Goal: Task Accomplishment & Management: Use online tool/utility

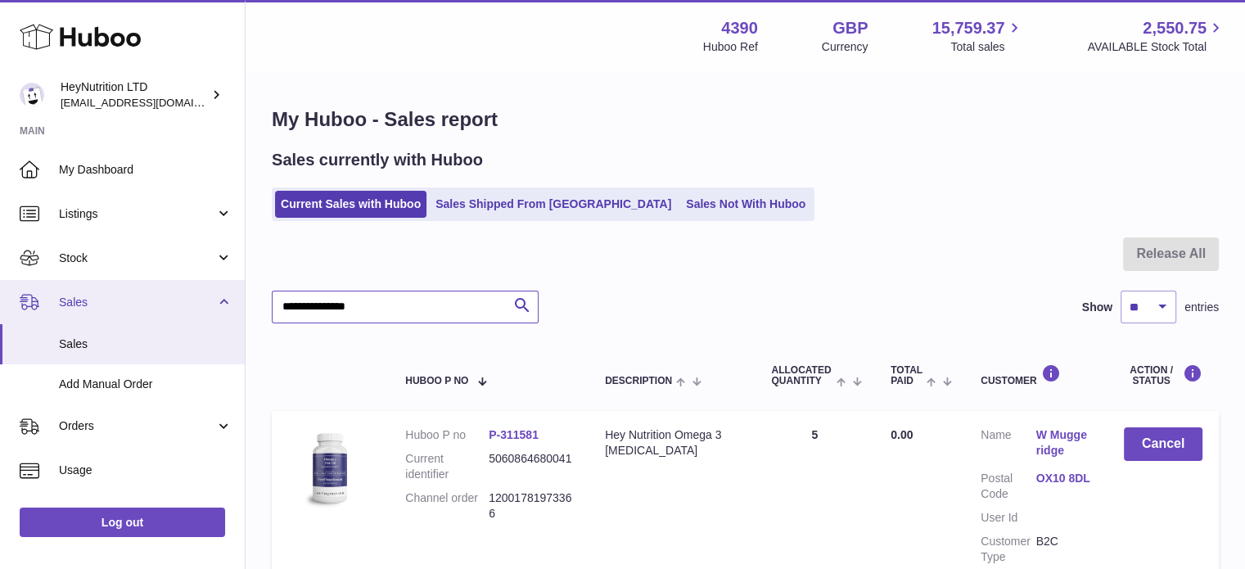
drag, startPoint x: 413, startPoint y: 307, endPoint x: 182, endPoint y: 309, distance: 231.7
click at [183, 309] on div "Huboo HeyNutrition LTD info@heynutrition.com Main My Dashboard Listings Not wit…" at bounding box center [622, 363] width 1245 height 726
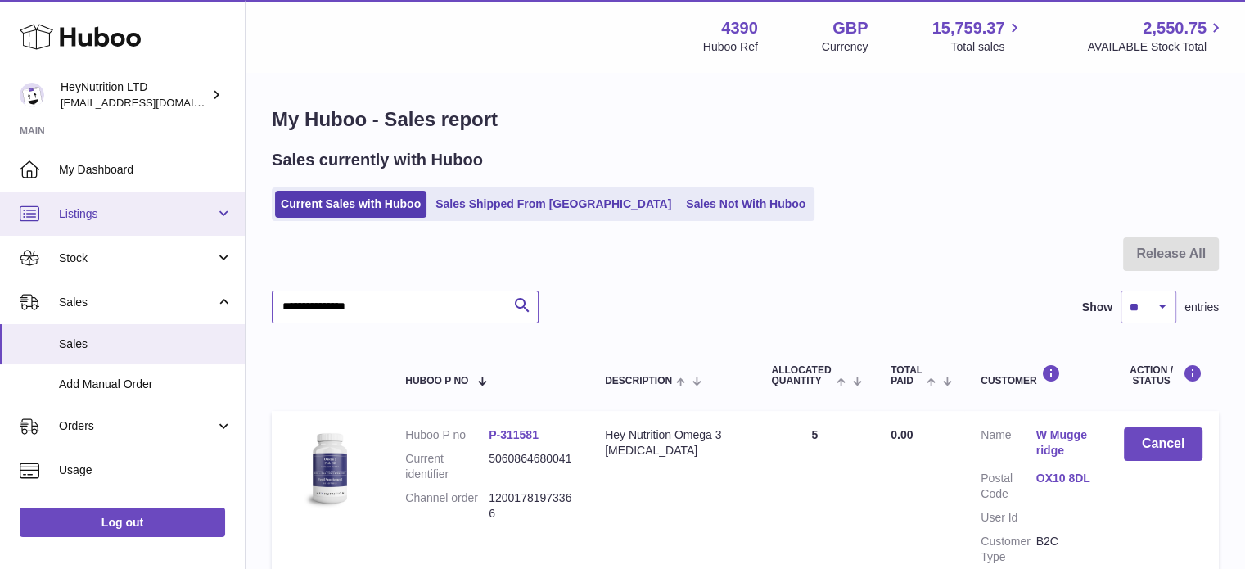
paste input "text"
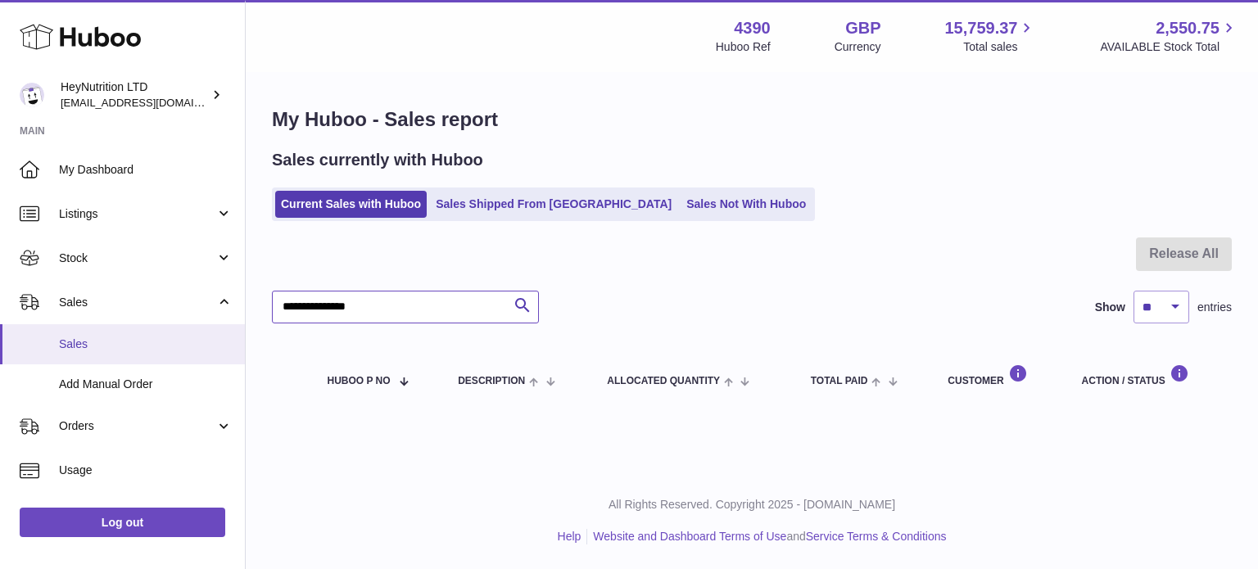
drag, startPoint x: 418, startPoint y: 317, endPoint x: 206, endPoint y: 323, distance: 212.2
click at [219, 324] on div "Huboo HeyNutrition LTD info@heynutrition.com Main My Dashboard Listings Not wit…" at bounding box center [629, 284] width 1258 height 569
paste input "text"
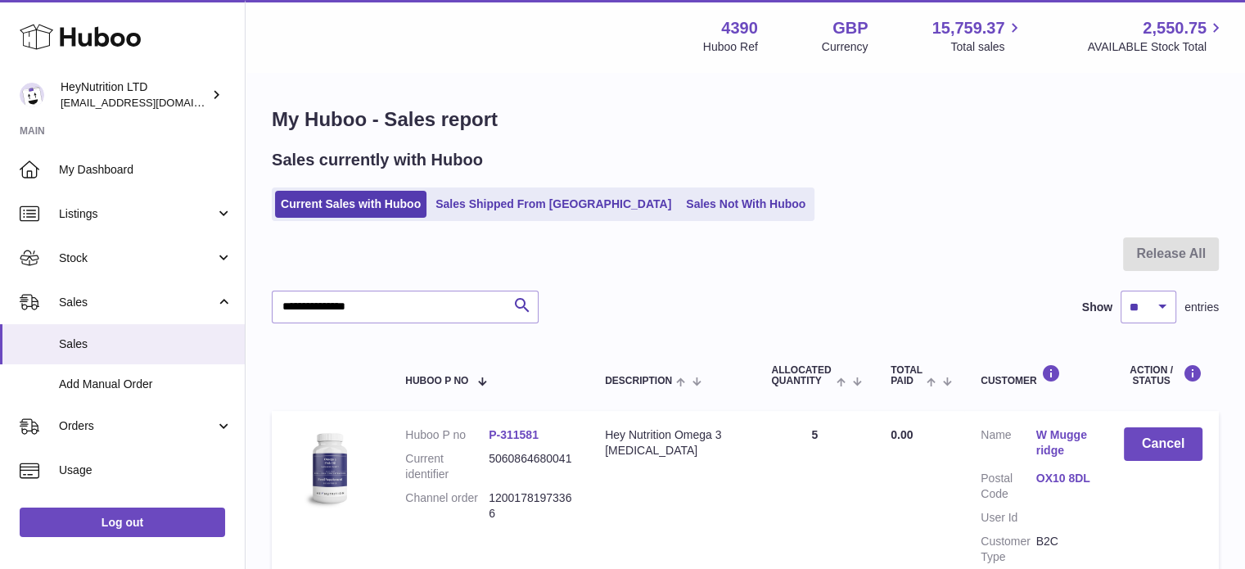
click at [629, 291] on div "**********" at bounding box center [745, 307] width 947 height 33
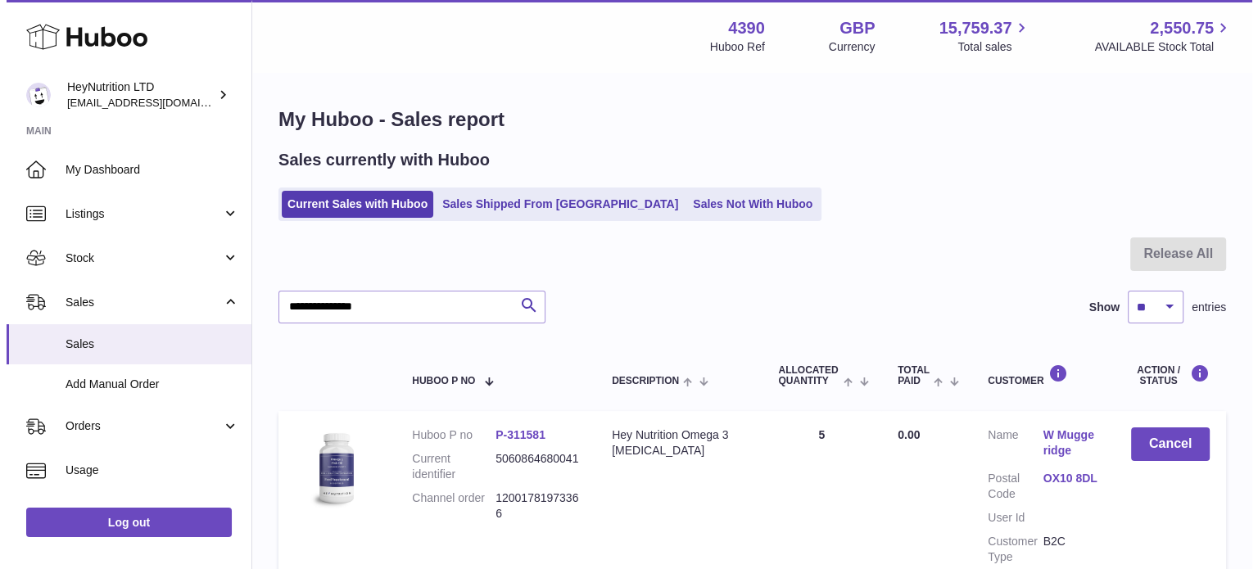
scroll to position [156, 0]
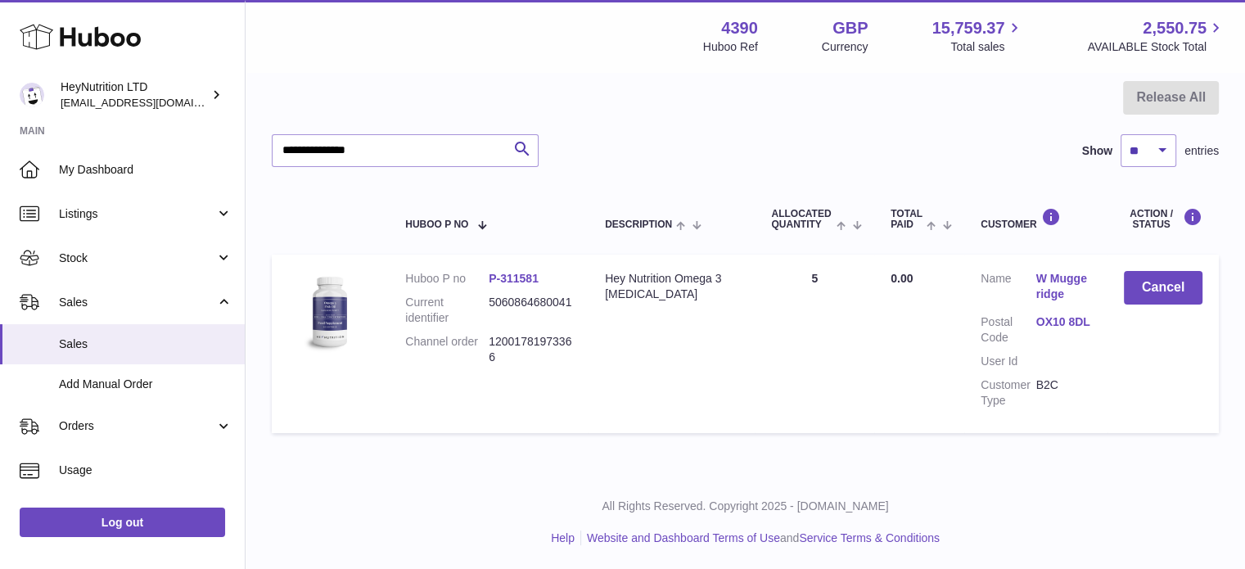
click at [1045, 320] on link "OX10 8DL" at bounding box center [1064, 322] width 55 height 16
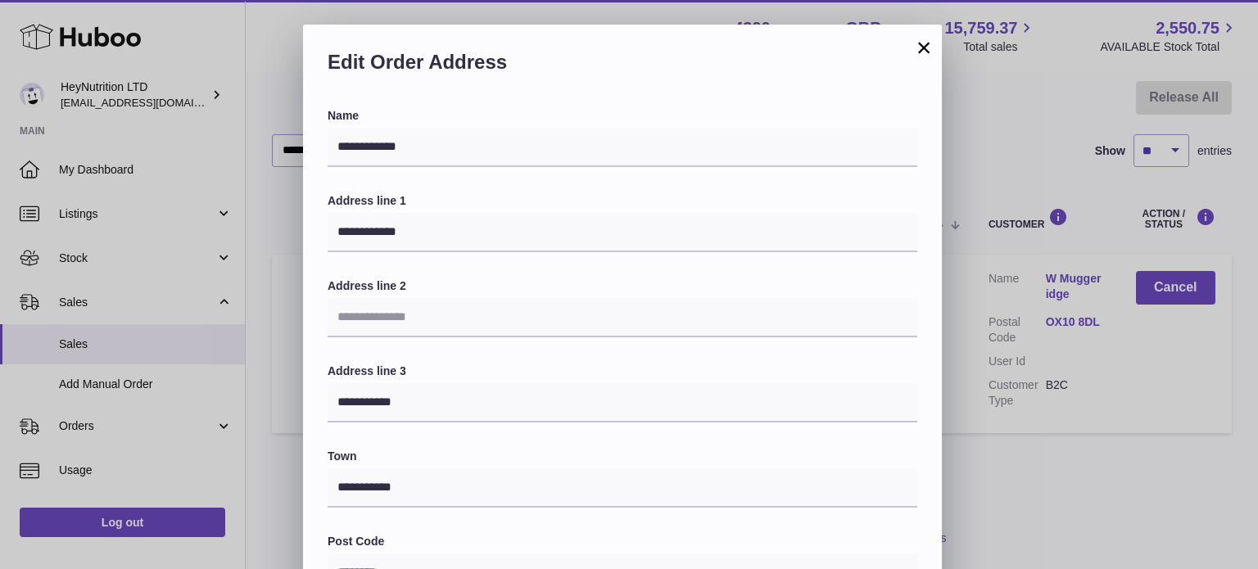
scroll to position [462, 0]
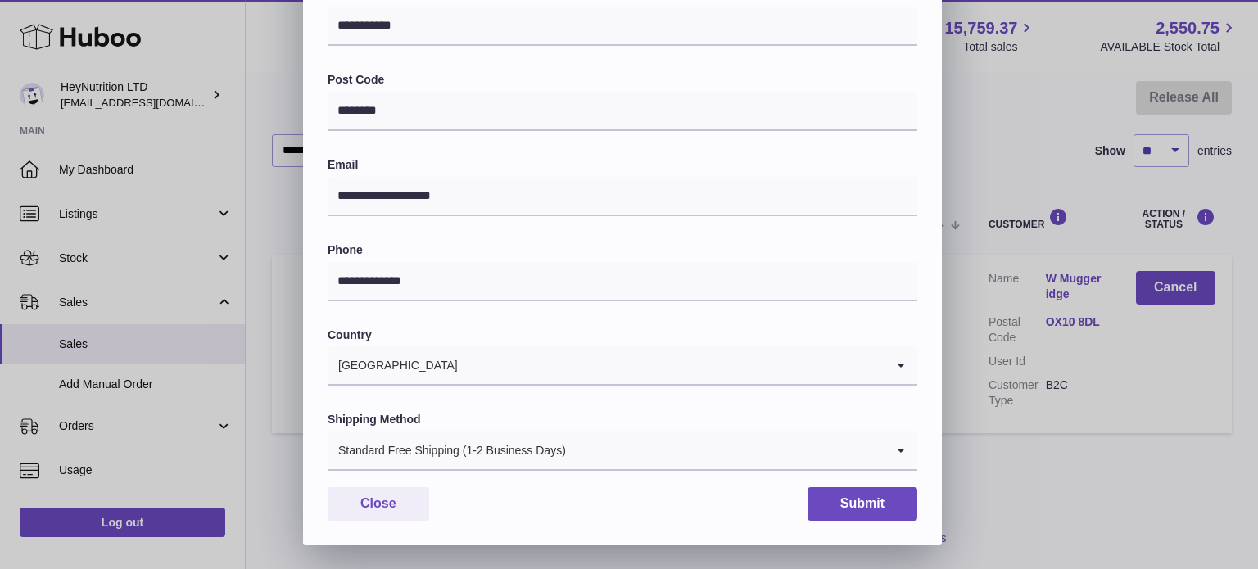
click at [554, 472] on div "**********" at bounding box center [622, 95] width 639 height 899
click at [554, 461] on div "Standard Free Shipping (1-2 Business Days)" at bounding box center [606, 451] width 557 height 38
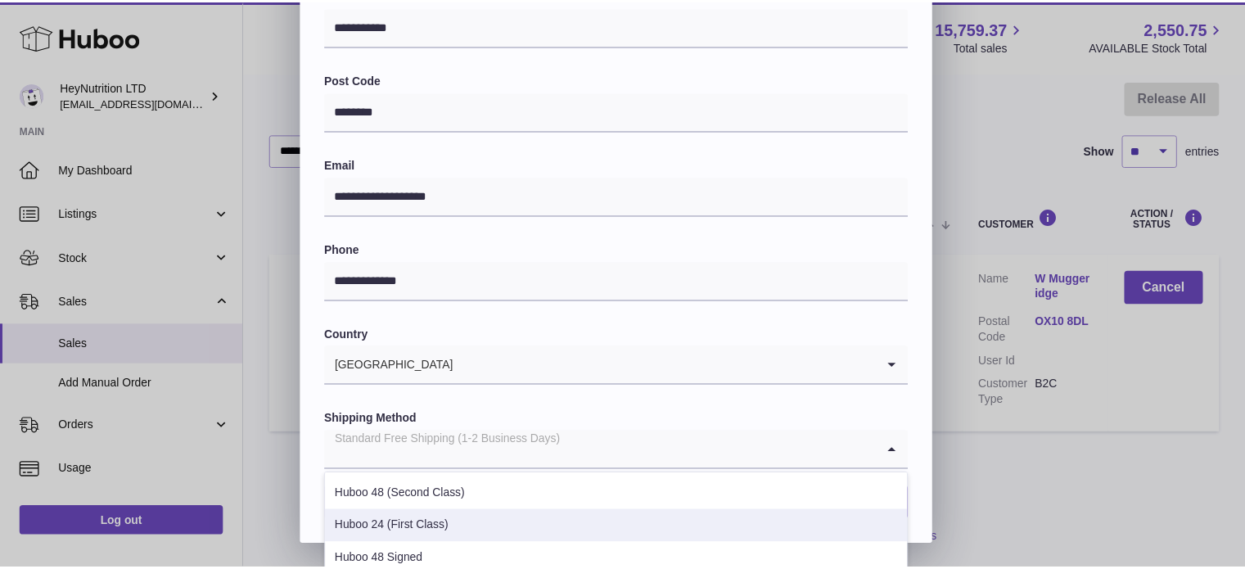
scroll to position [164, 0]
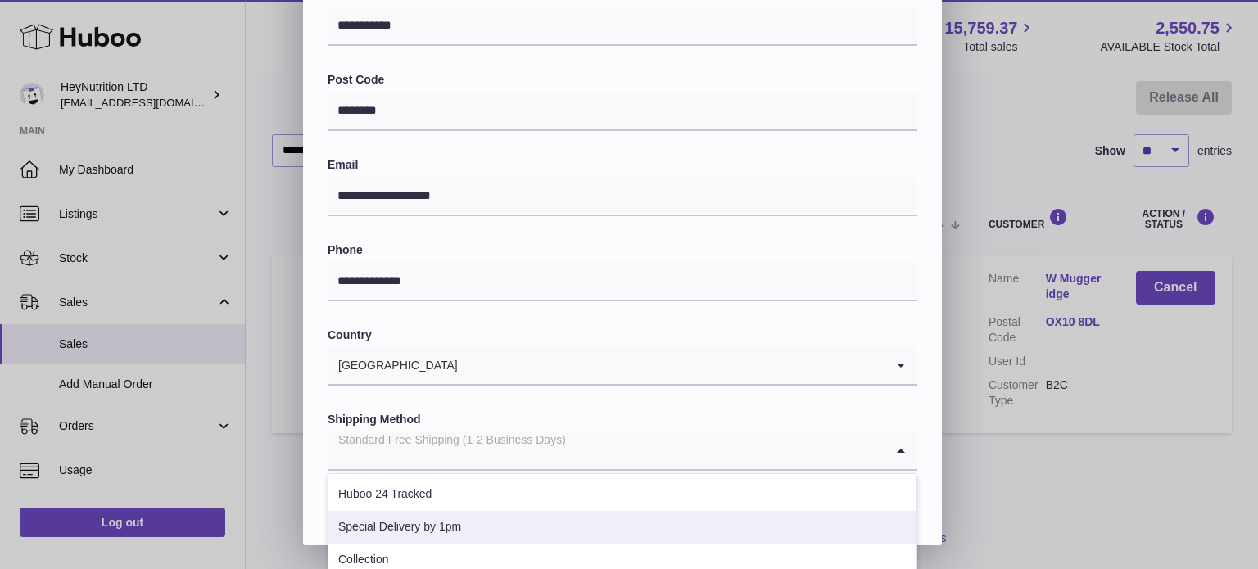
click at [514, 525] on li "Special Delivery by 1pm" at bounding box center [622, 527] width 588 height 33
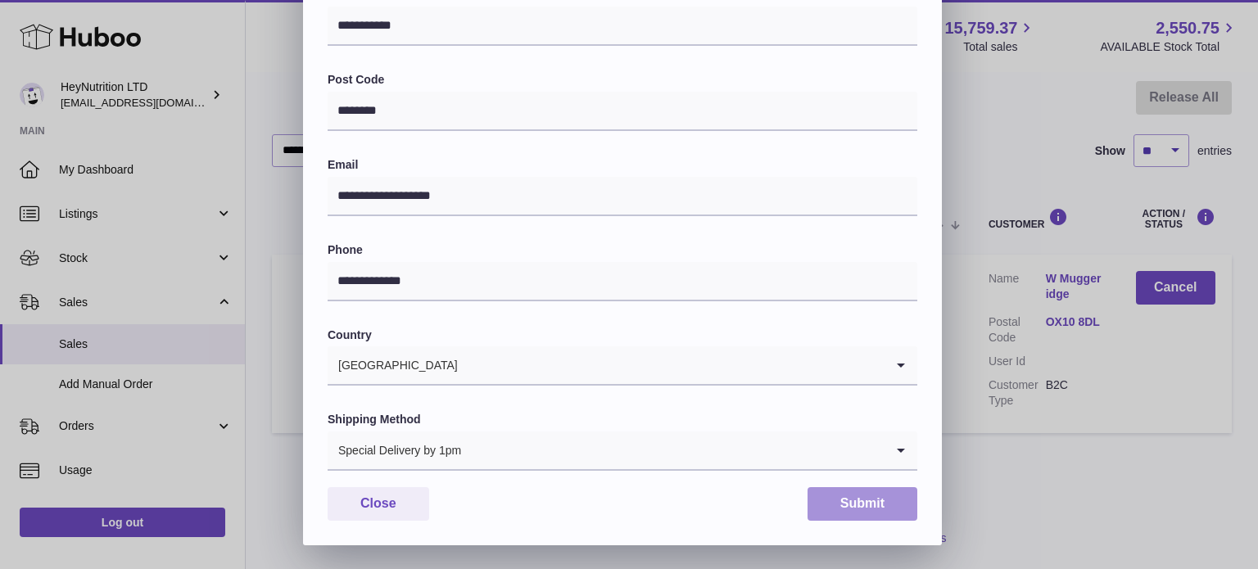
click at [881, 494] on button "Submit" at bounding box center [862, 504] width 110 height 34
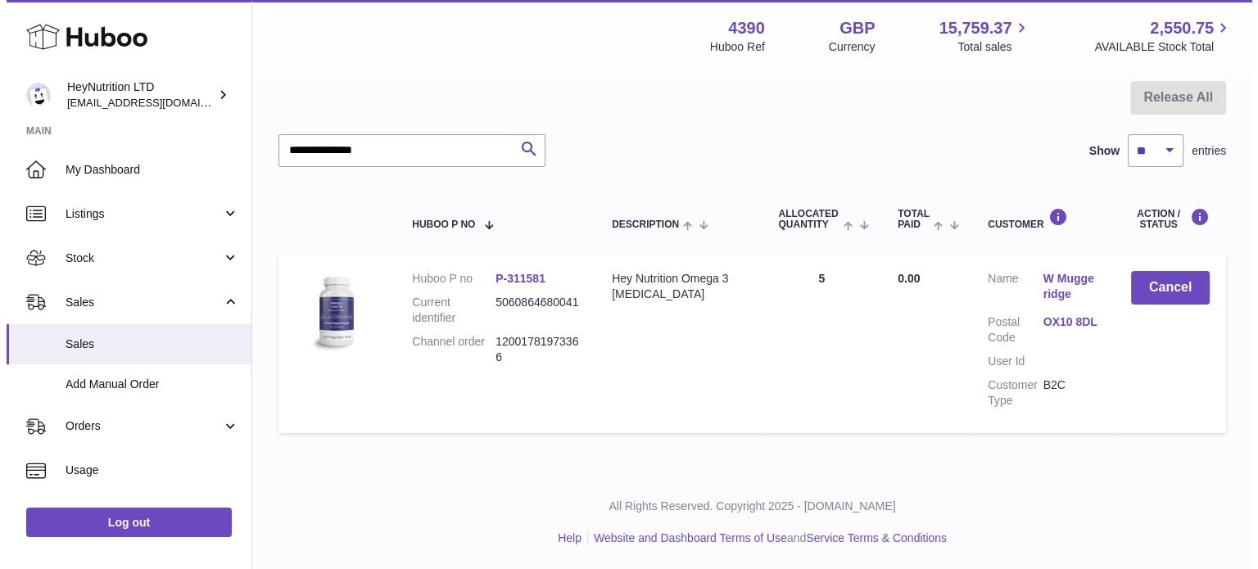
scroll to position [0, 0]
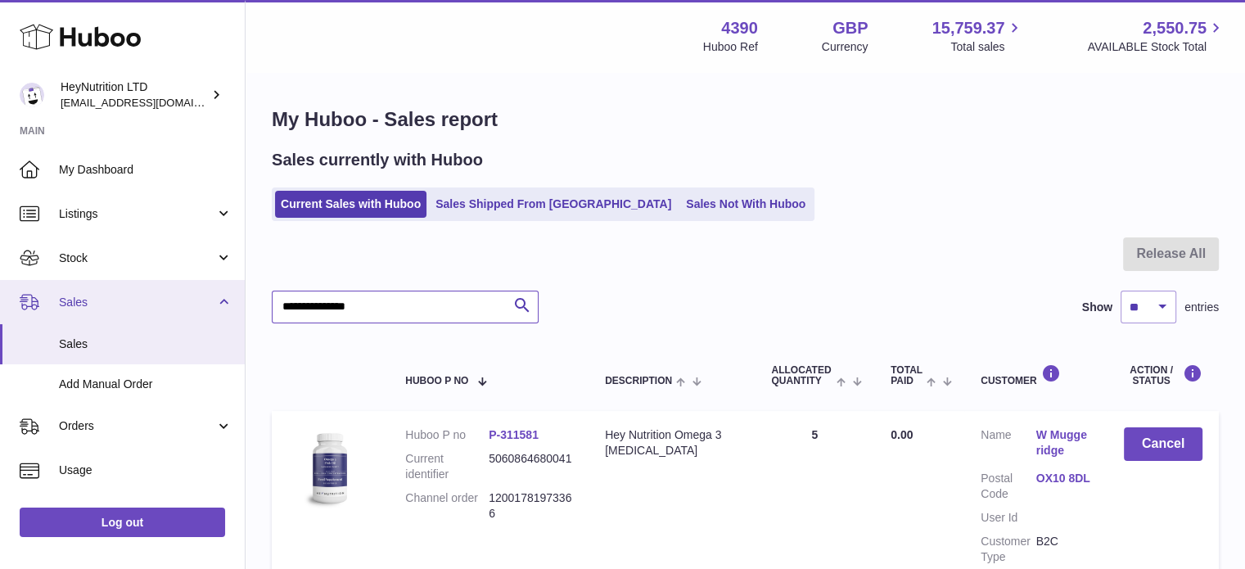
drag, startPoint x: 409, startPoint y: 315, endPoint x: 148, endPoint y: 306, distance: 260.5
click at [152, 307] on div "Huboo HeyNutrition LTD info@heynutrition.com Main My Dashboard Listings Not wit…" at bounding box center [622, 363] width 1245 height 726
paste input "text"
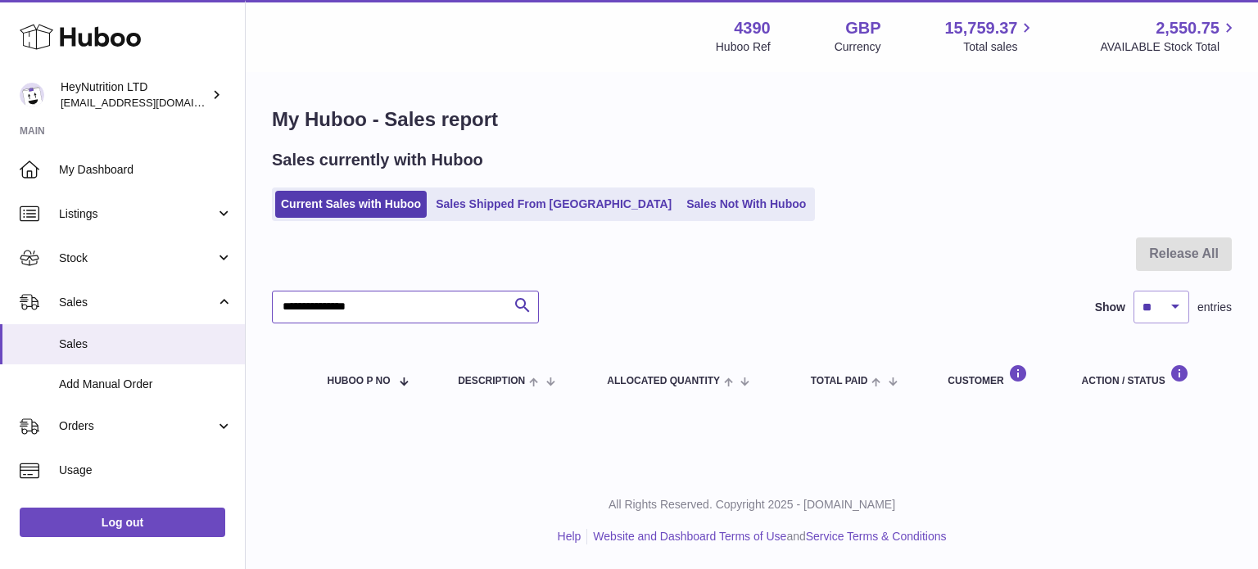
type input "**********"
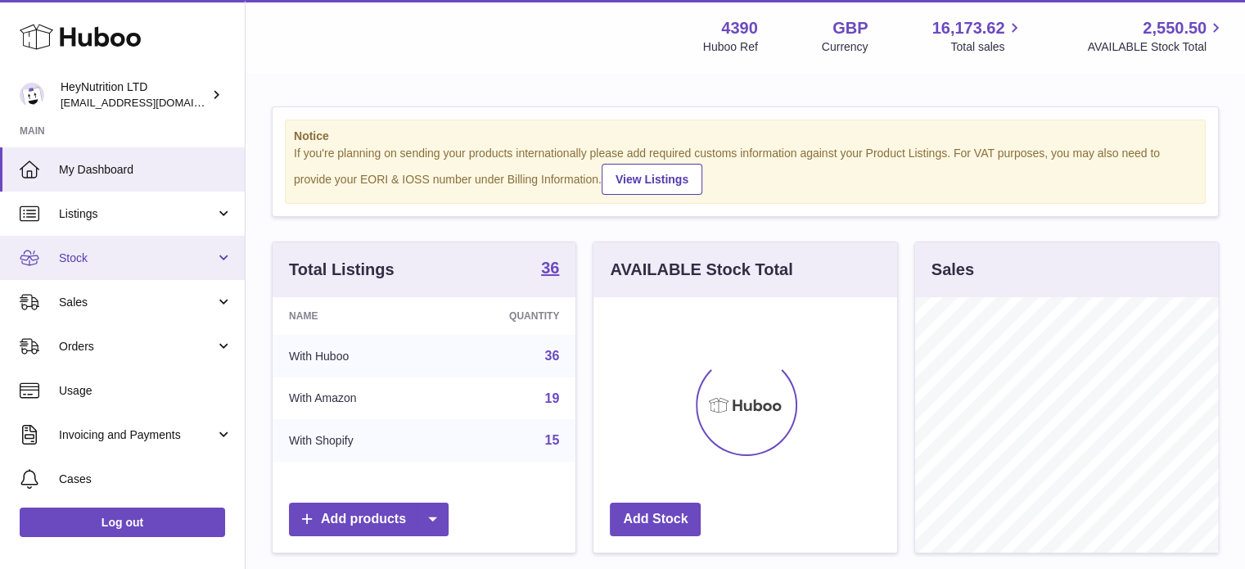
scroll to position [255, 304]
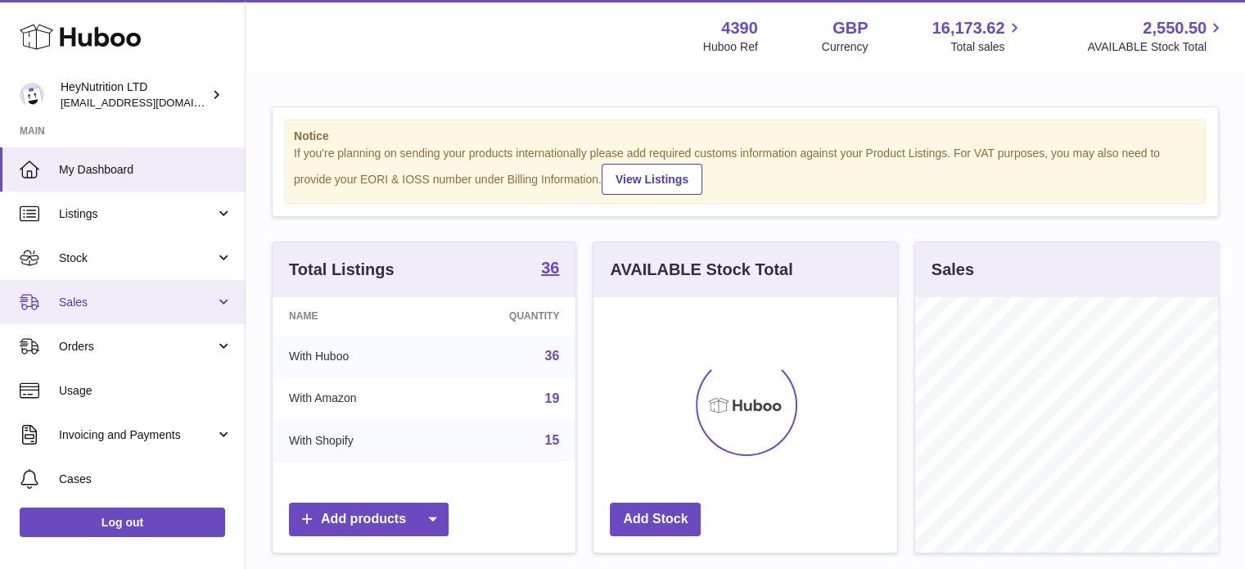
click at [98, 300] on span "Sales" at bounding box center [137, 303] width 156 height 16
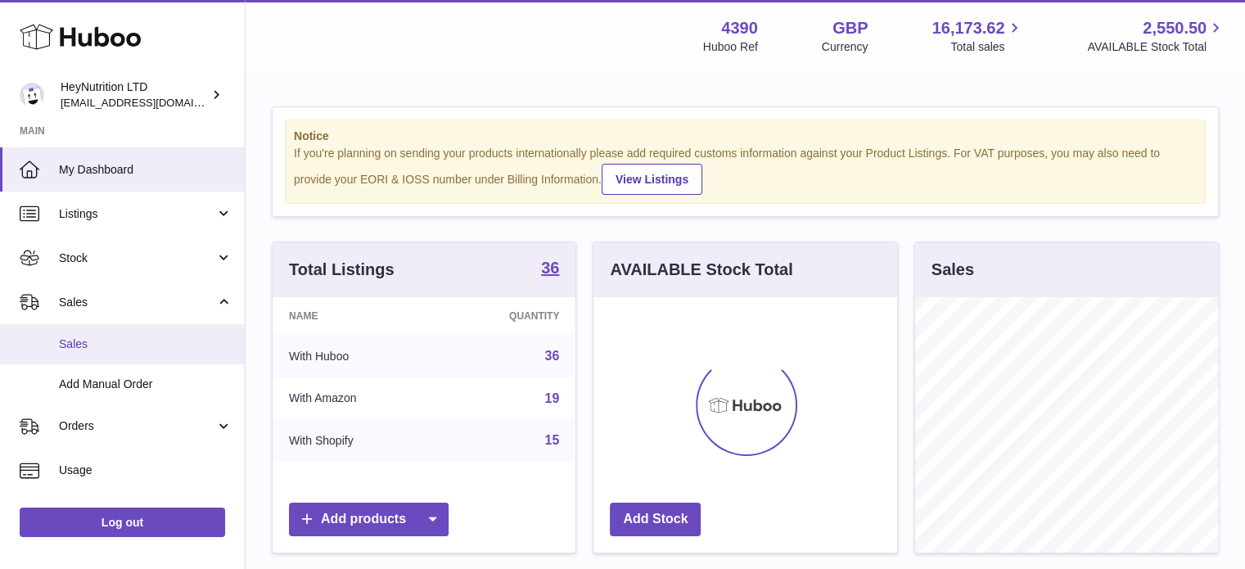
click at [87, 342] on span "Sales" at bounding box center [146, 345] width 174 height 16
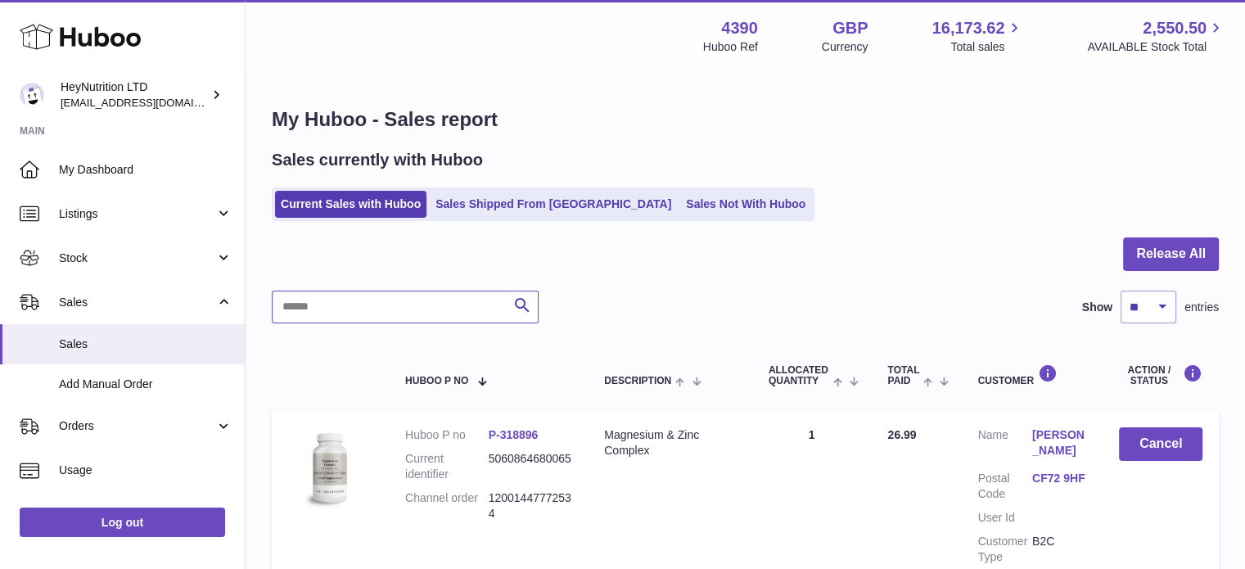
click at [455, 315] on input "text" at bounding box center [405, 307] width 267 height 33
paste input "**********"
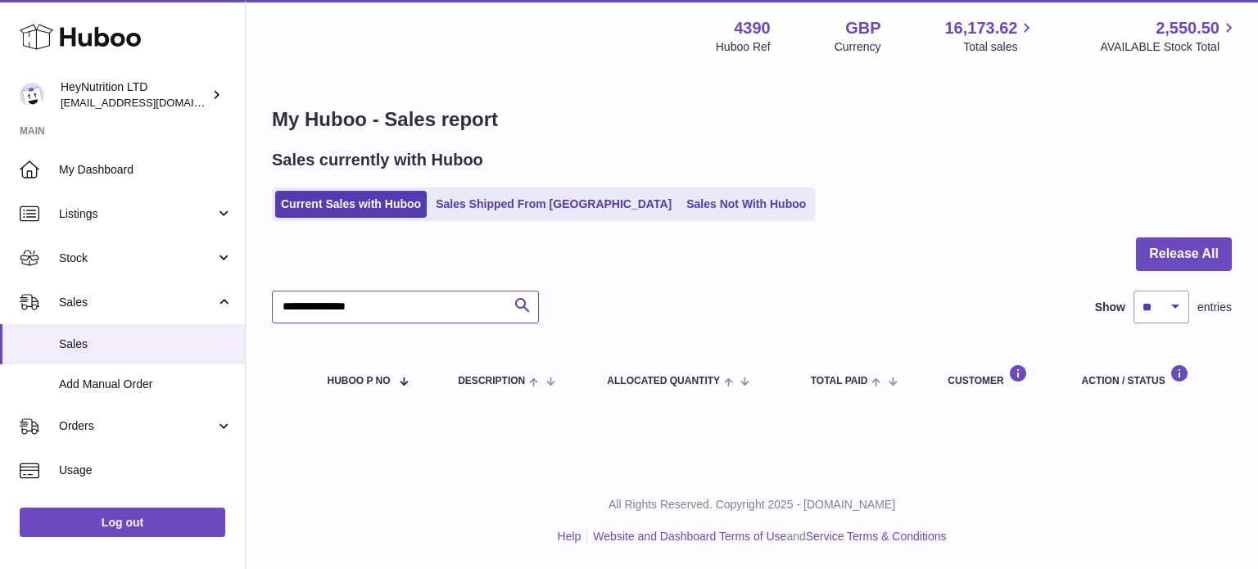
type input "**********"
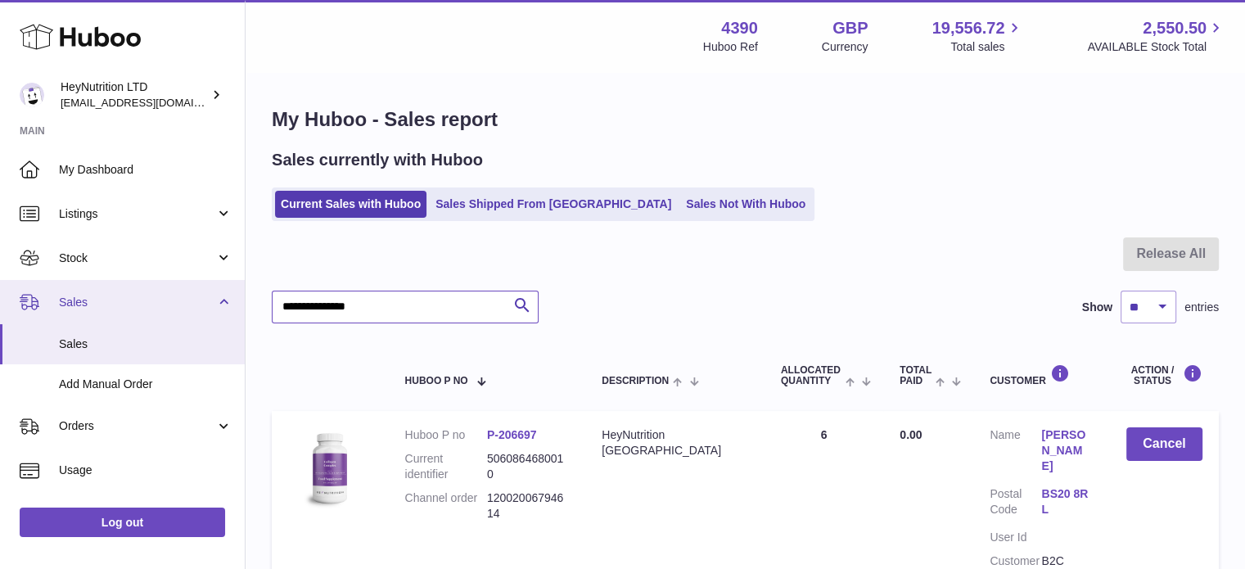
drag, startPoint x: 424, startPoint y: 322, endPoint x: 174, endPoint y: 305, distance: 251.1
click at [183, 305] on div "Huboo HeyNutrition LTD info@heynutrition.com Main My Dashboard Listings Not wit…" at bounding box center [622, 373] width 1245 height 746
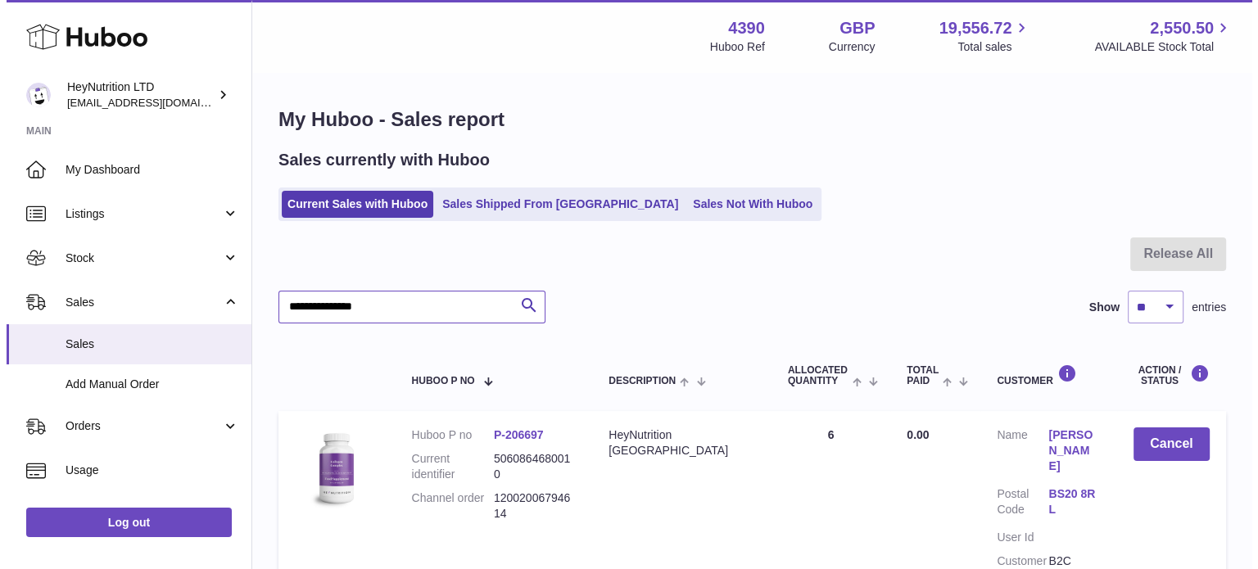
scroll to position [156, 0]
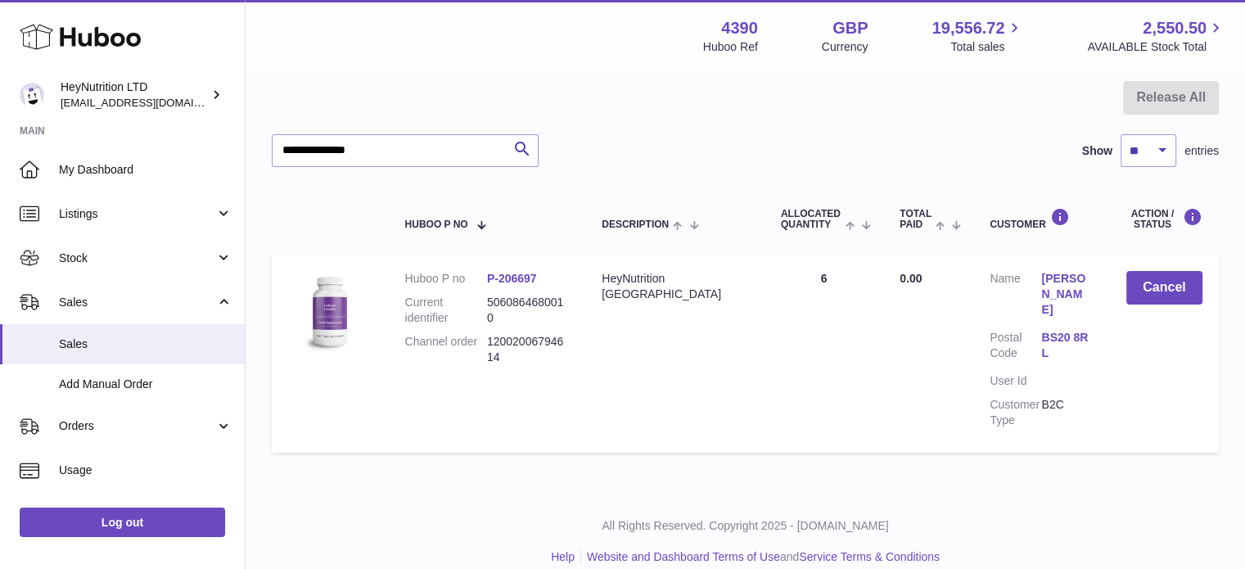
click at [1052, 330] on link "BS20 8RL" at bounding box center [1068, 345] width 52 height 31
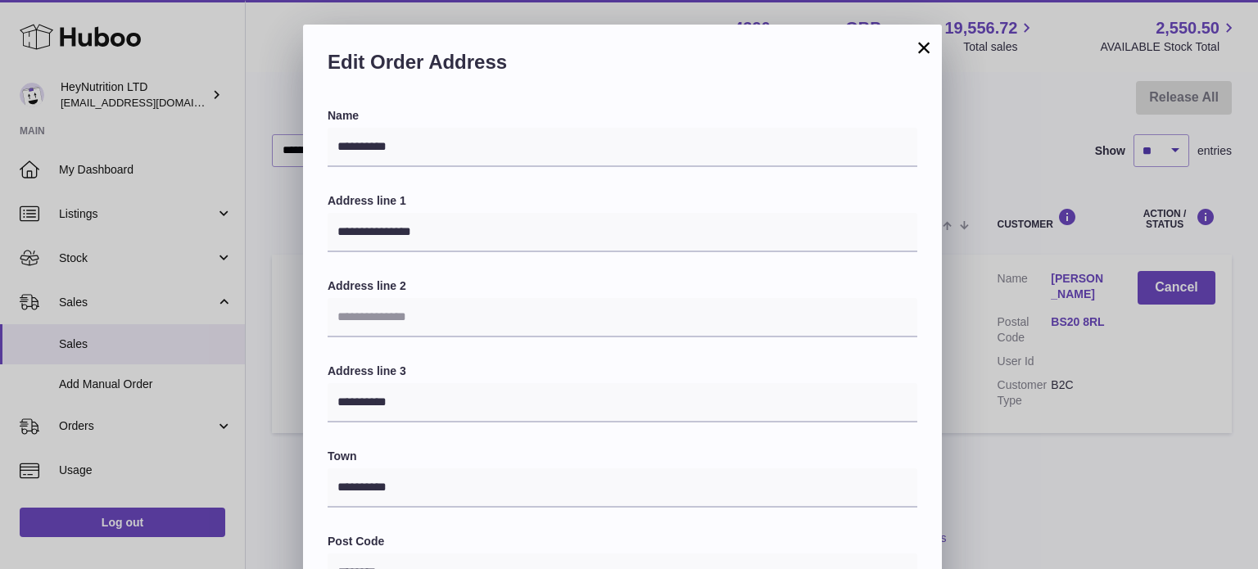
scroll to position [462, 0]
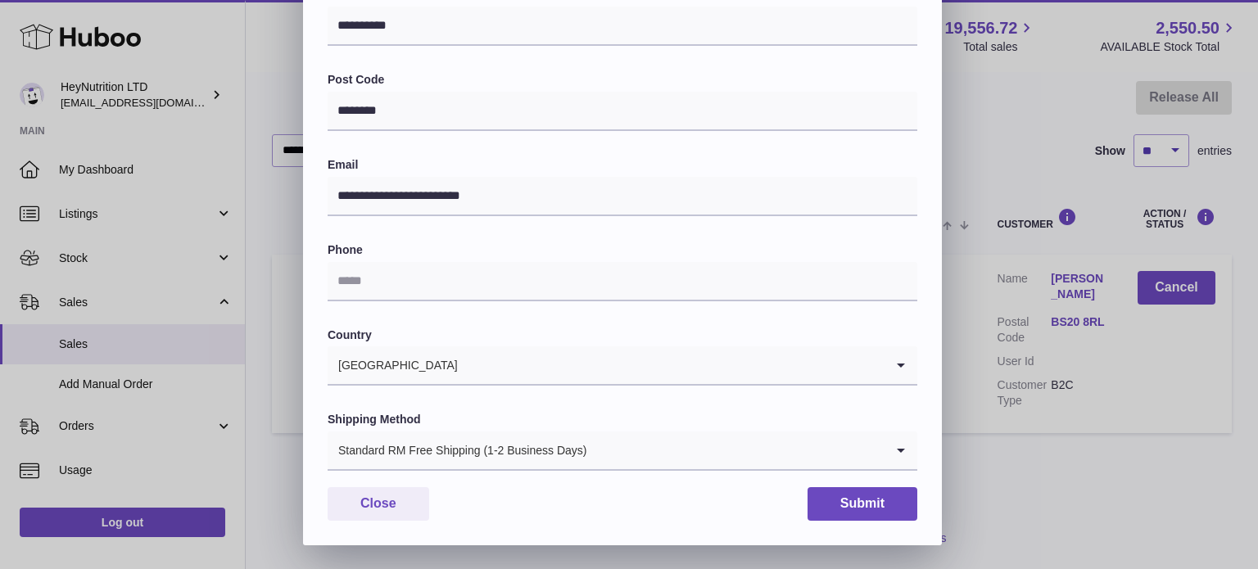
click at [416, 460] on div "Standard RM Free Shipping (1-2 Business Days)" at bounding box center [606, 451] width 557 height 38
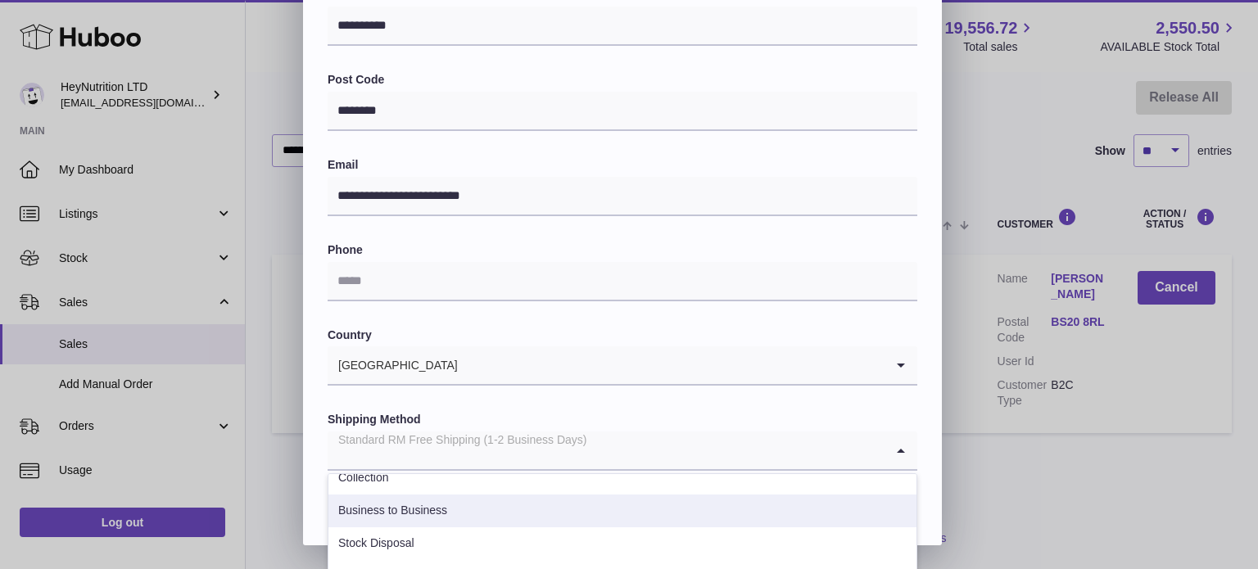
scroll to position [164, 0]
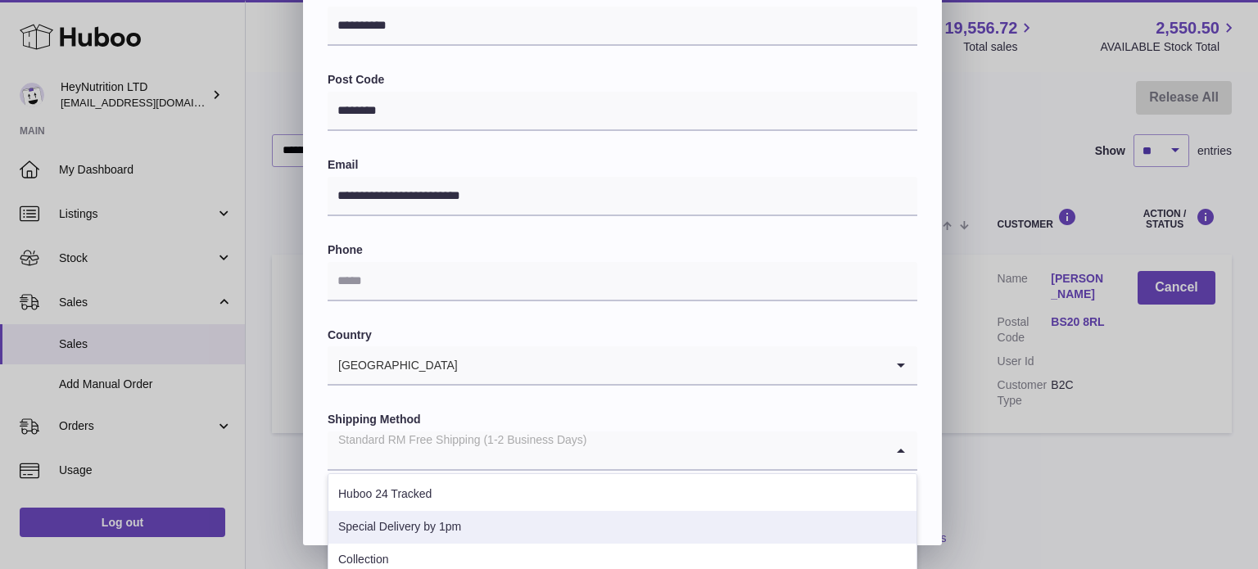
click at [474, 526] on li "Special Delivery by 1pm" at bounding box center [622, 527] width 588 height 33
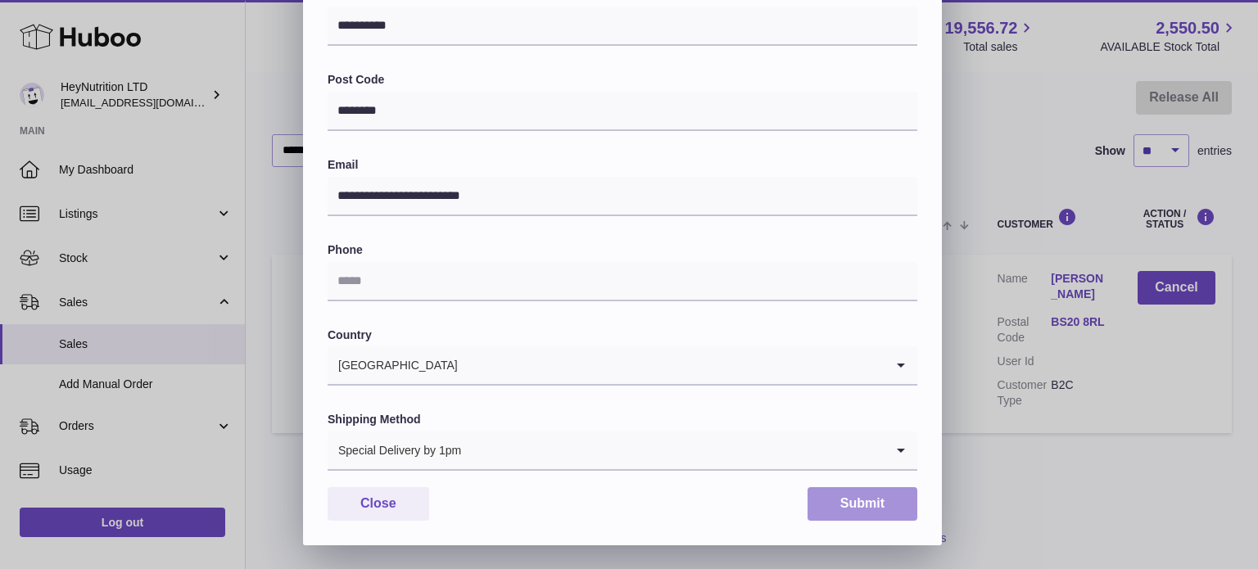
click at [868, 513] on button "Submit" at bounding box center [862, 504] width 110 height 34
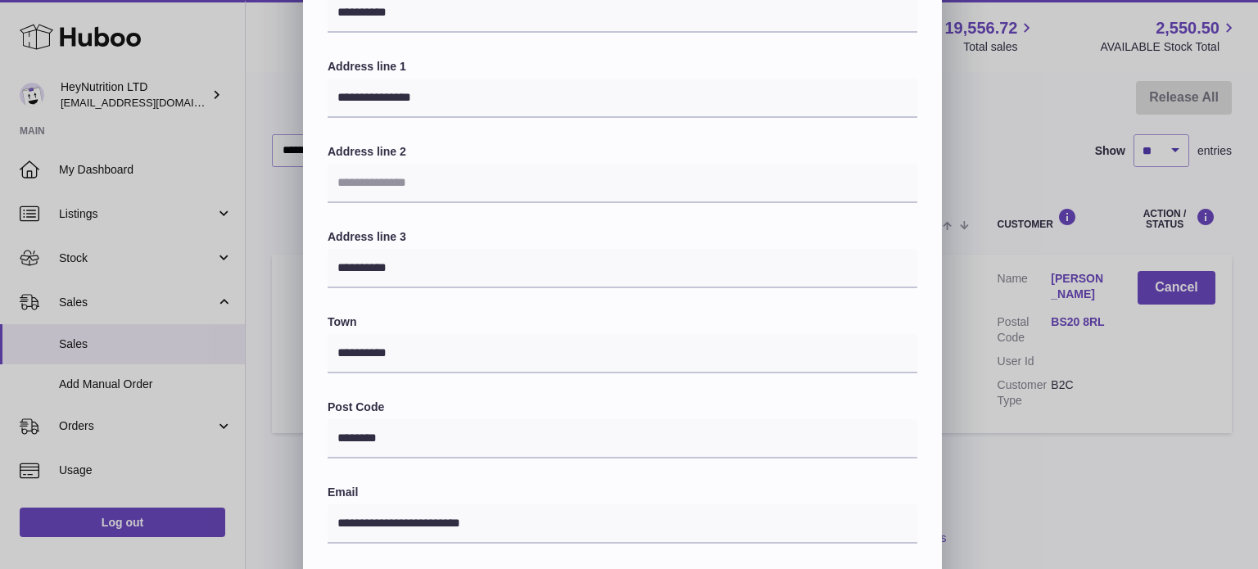
scroll to position [380, 0]
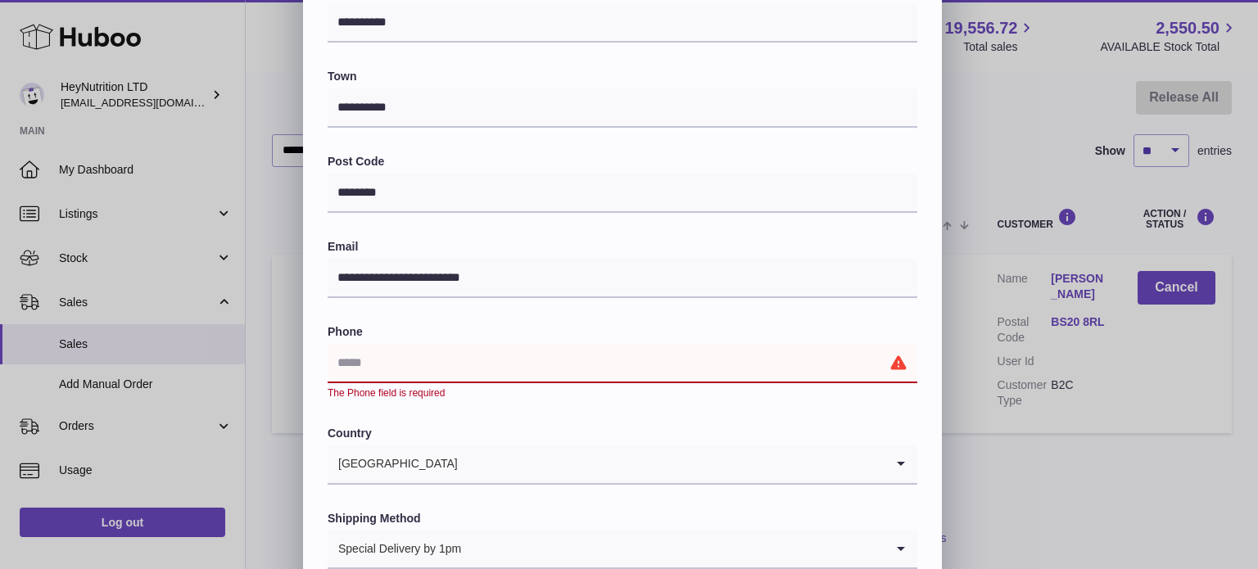
click at [411, 344] on input "text" at bounding box center [623, 363] width 590 height 39
paste input "**********"
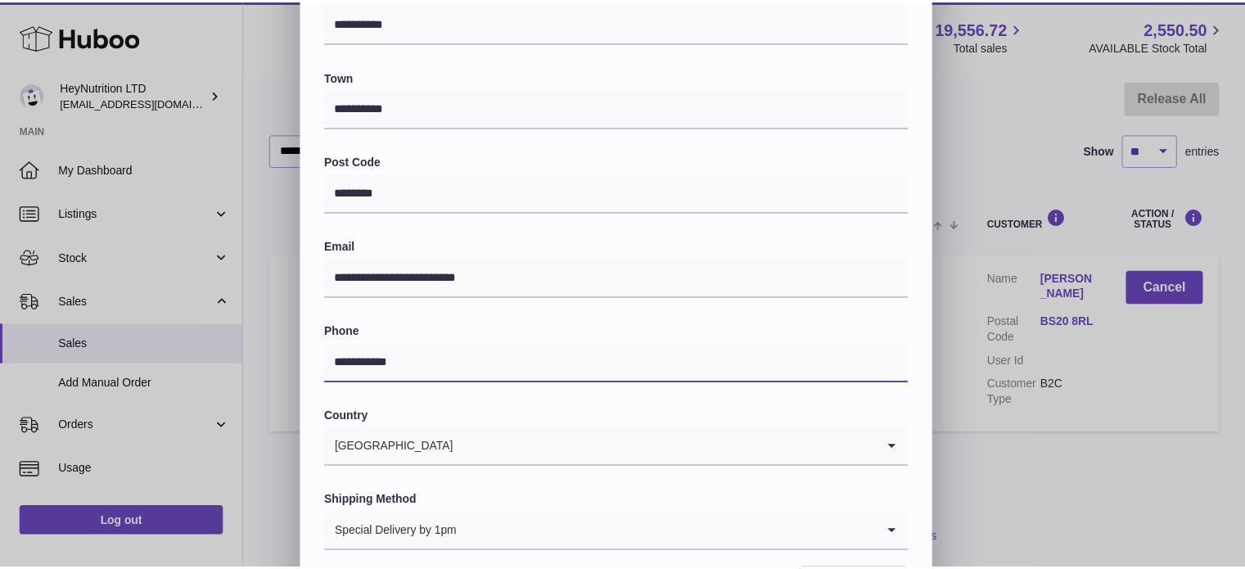
scroll to position [462, 0]
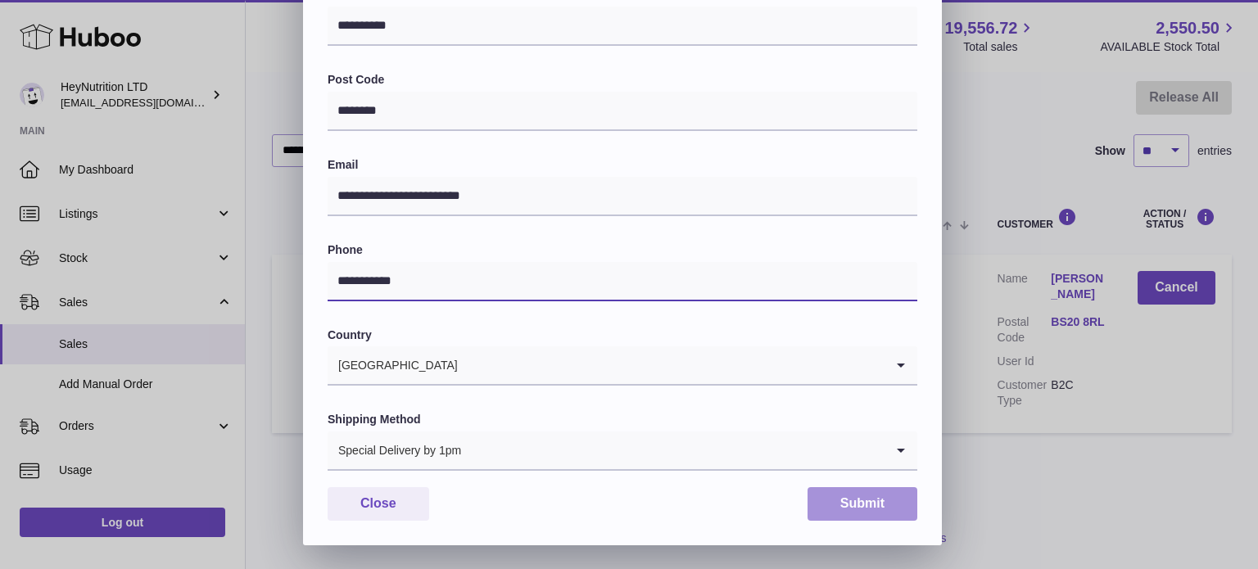
type input "**********"
click at [860, 508] on button "Submit" at bounding box center [862, 504] width 110 height 34
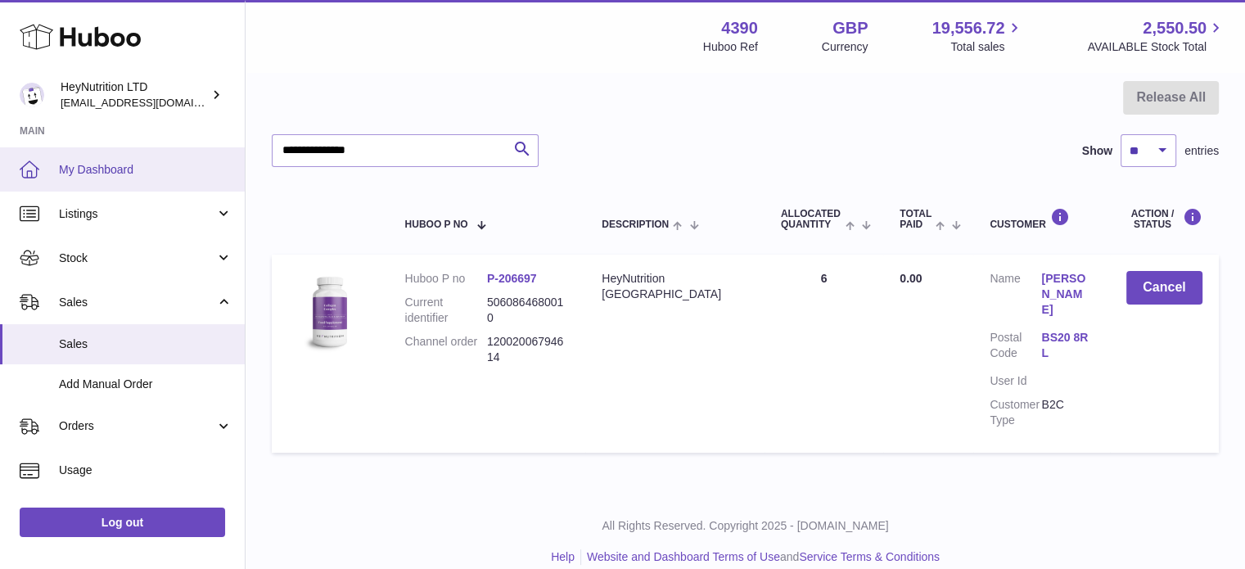
scroll to position [0, 0]
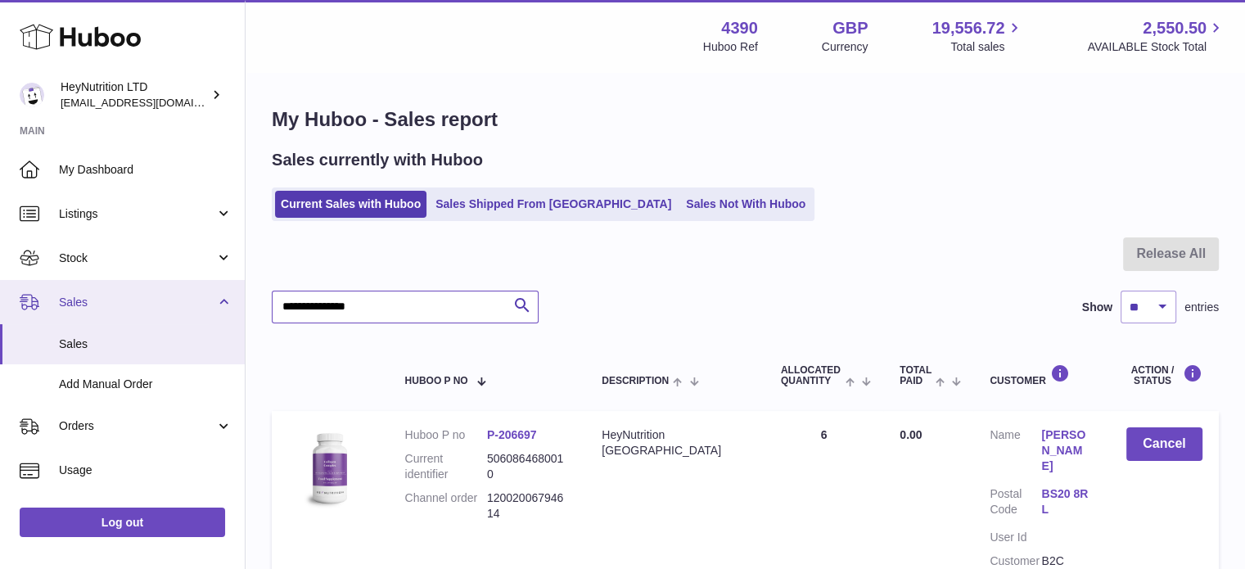
drag, startPoint x: 138, startPoint y: 300, endPoint x: 38, endPoint y: 267, distance: 105.4
click at [90, 306] on div "Huboo HeyNutrition LTD info@heynutrition.com Main My Dashboard Listings Not wit…" at bounding box center [622, 373] width 1245 height 746
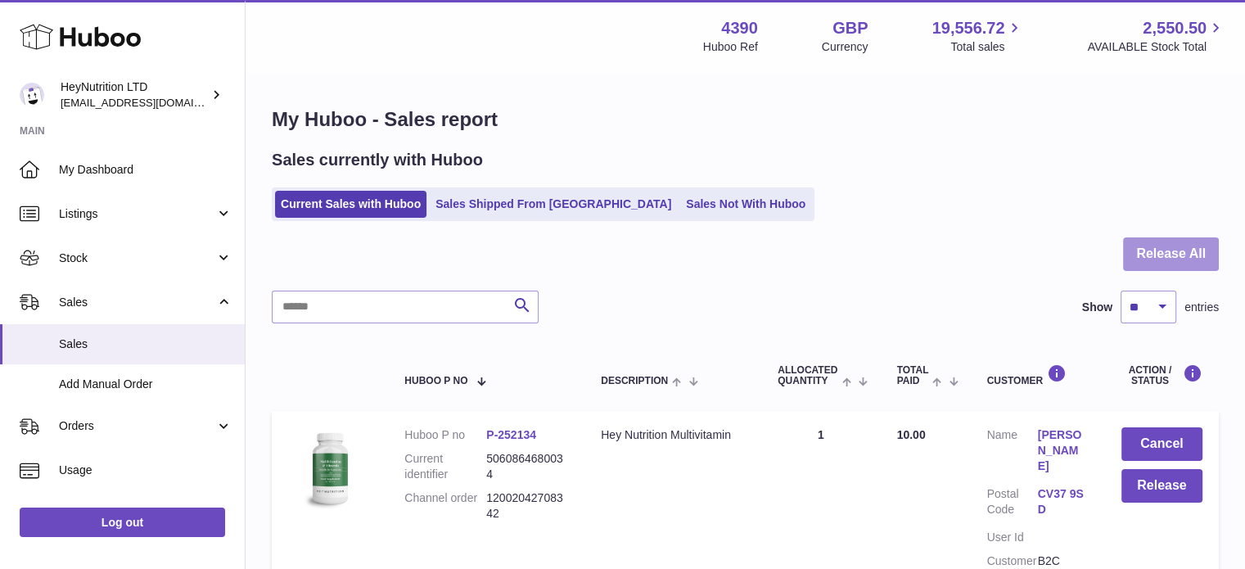
click at [1149, 249] on button "Release All" at bounding box center [1171, 254] width 96 height 34
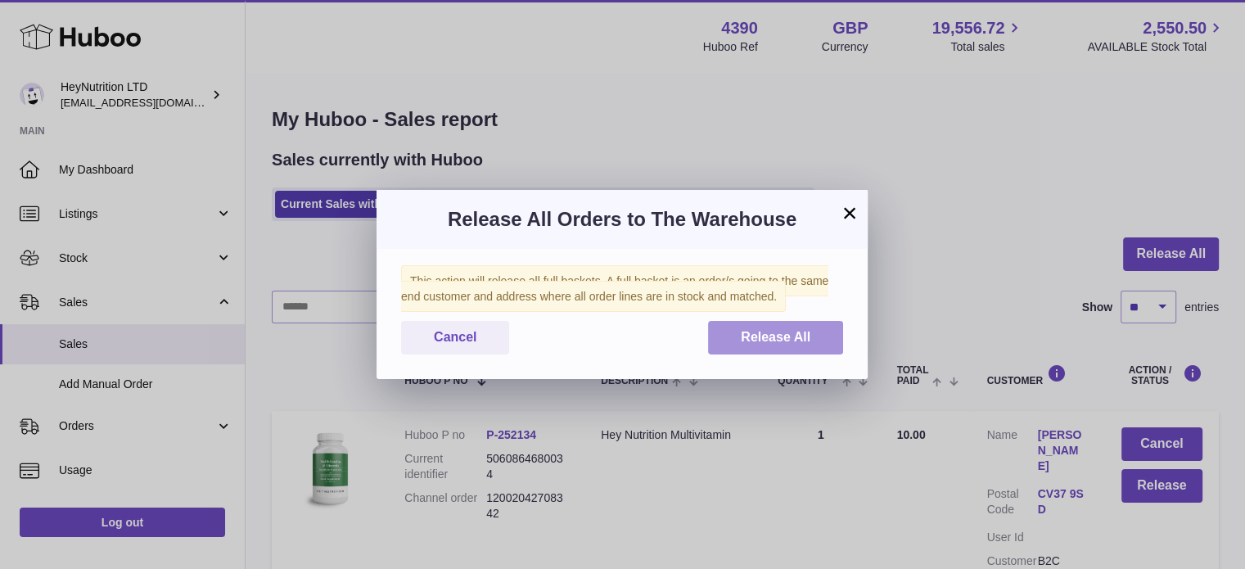
click at [775, 332] on span "Release All" at bounding box center [776, 337] width 70 height 14
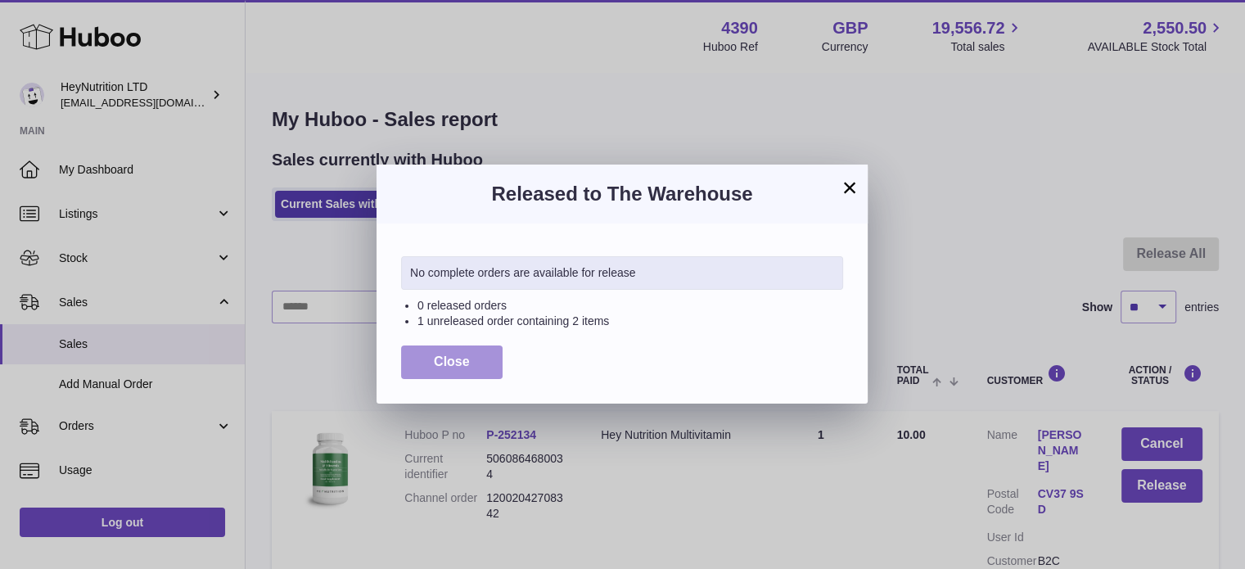
click at [450, 365] on span "Close" at bounding box center [452, 362] width 36 height 14
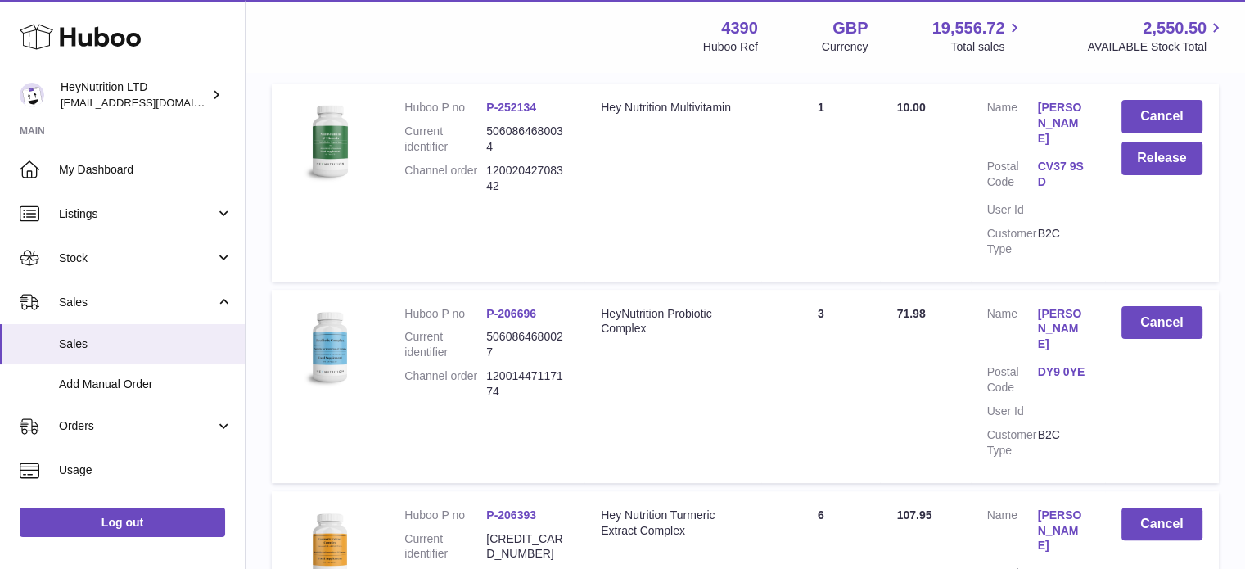
scroll to position [573, 0]
